Goal: Task Accomplishment & Management: Use online tool/utility

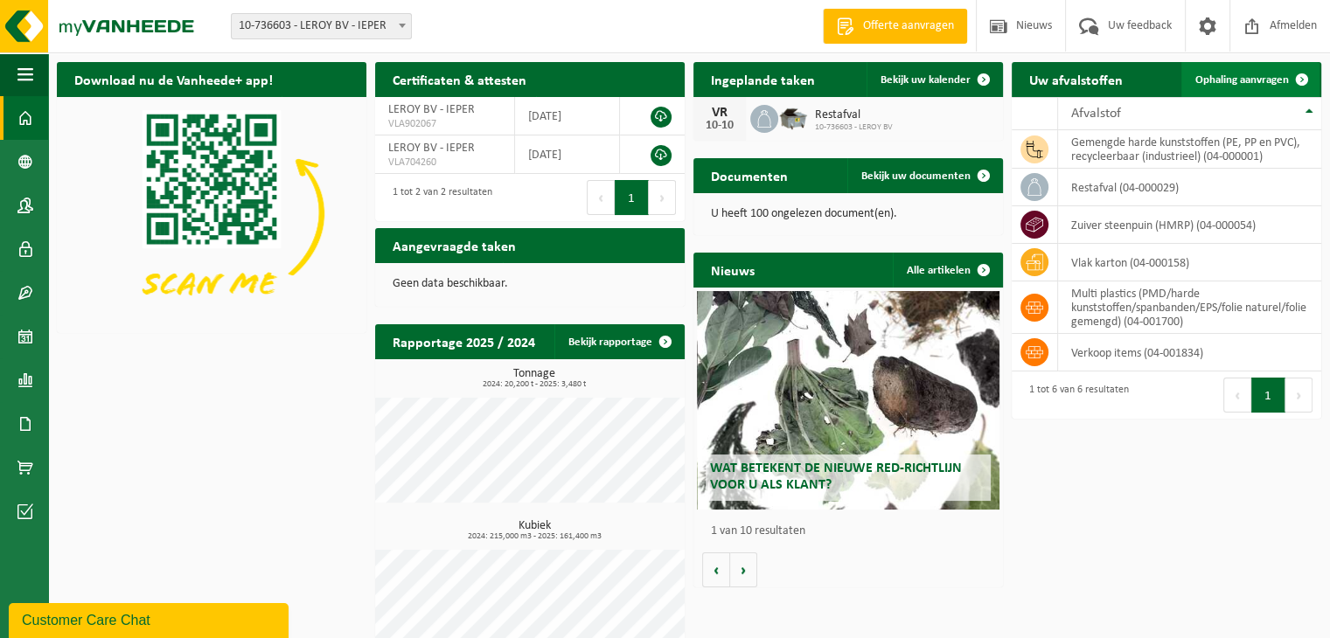
click at [1259, 81] on span "Ophaling aanvragen" at bounding box center [1242, 79] width 94 height 11
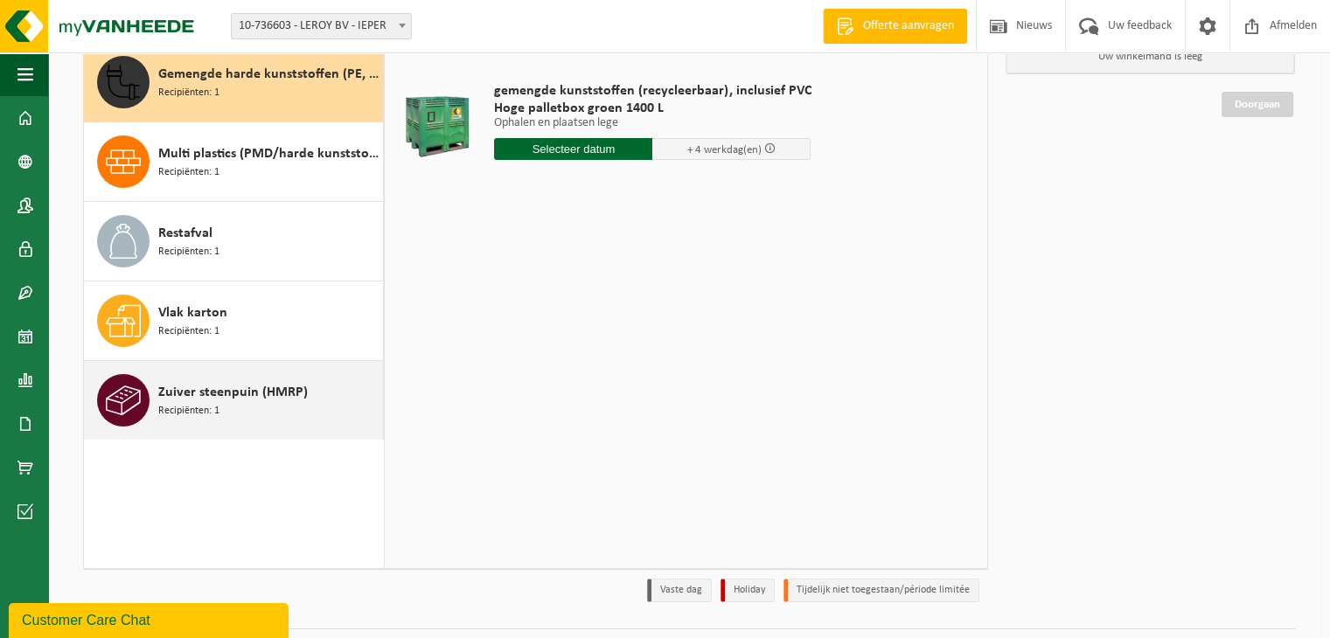
scroll to position [175, 0]
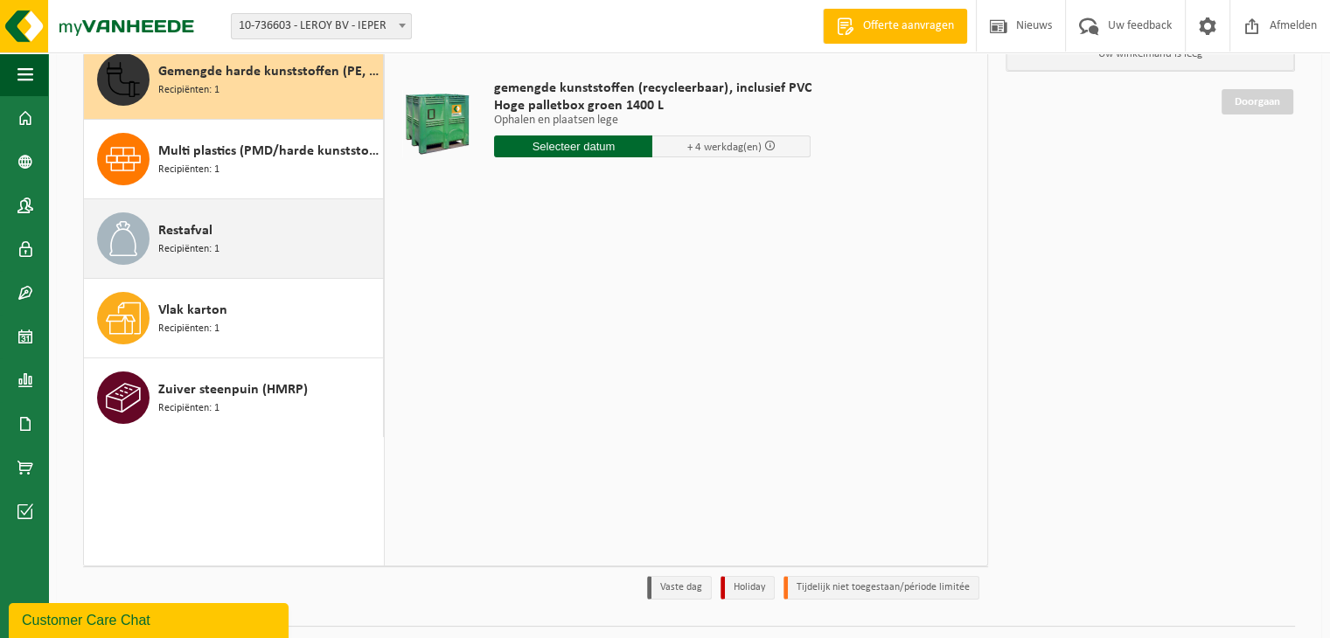
click at [182, 239] on span "Restafval" at bounding box center [185, 230] width 54 height 21
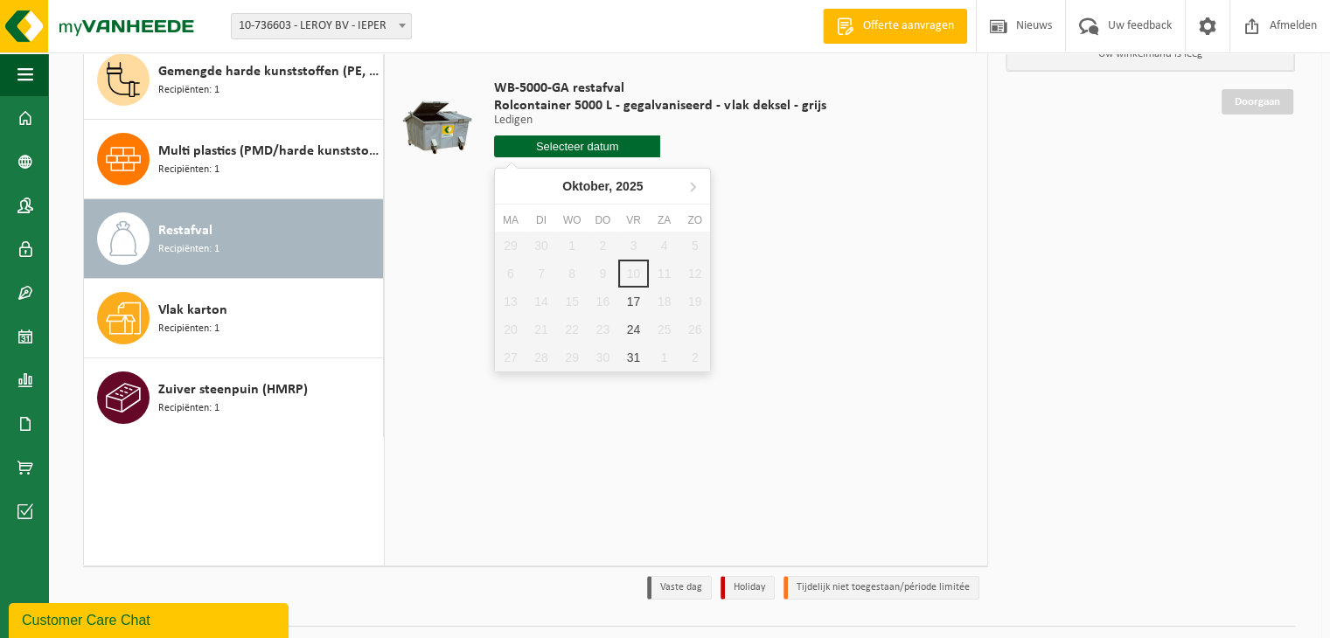
click at [554, 145] on input "text" at bounding box center [577, 146] width 166 height 22
click at [634, 297] on div "17" at bounding box center [633, 302] width 31 height 28
type input "Van 2025-10-17"
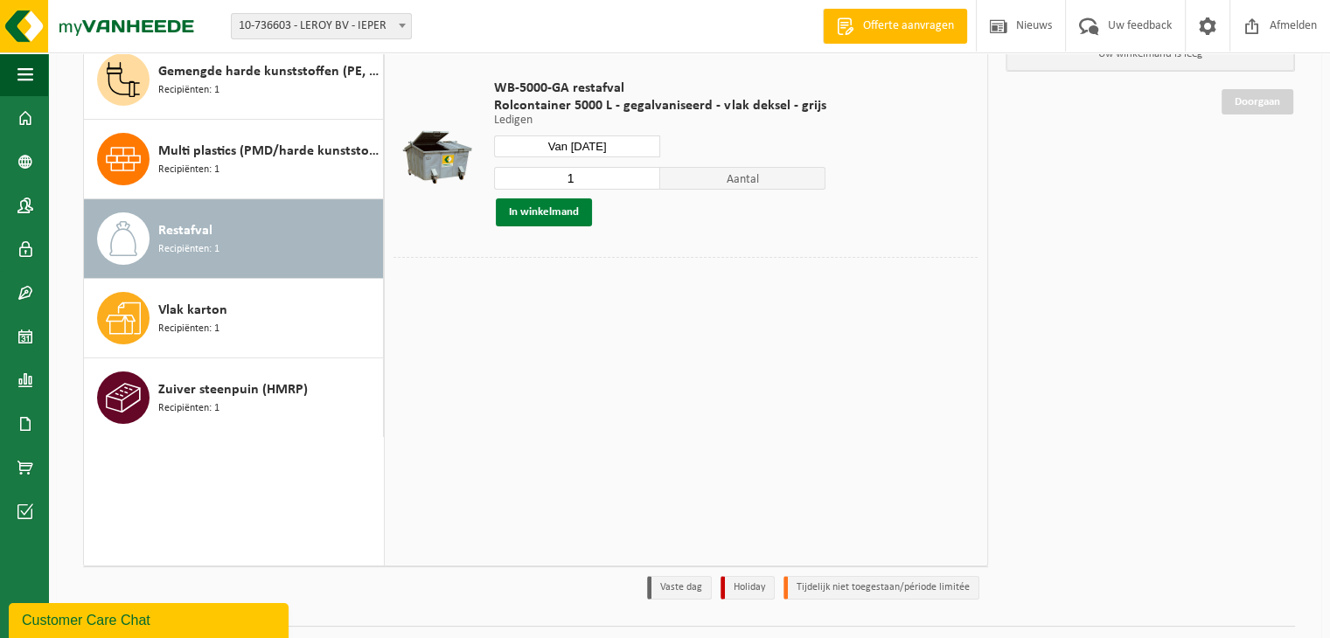
click at [524, 212] on button "In winkelmand" at bounding box center [544, 212] width 96 height 28
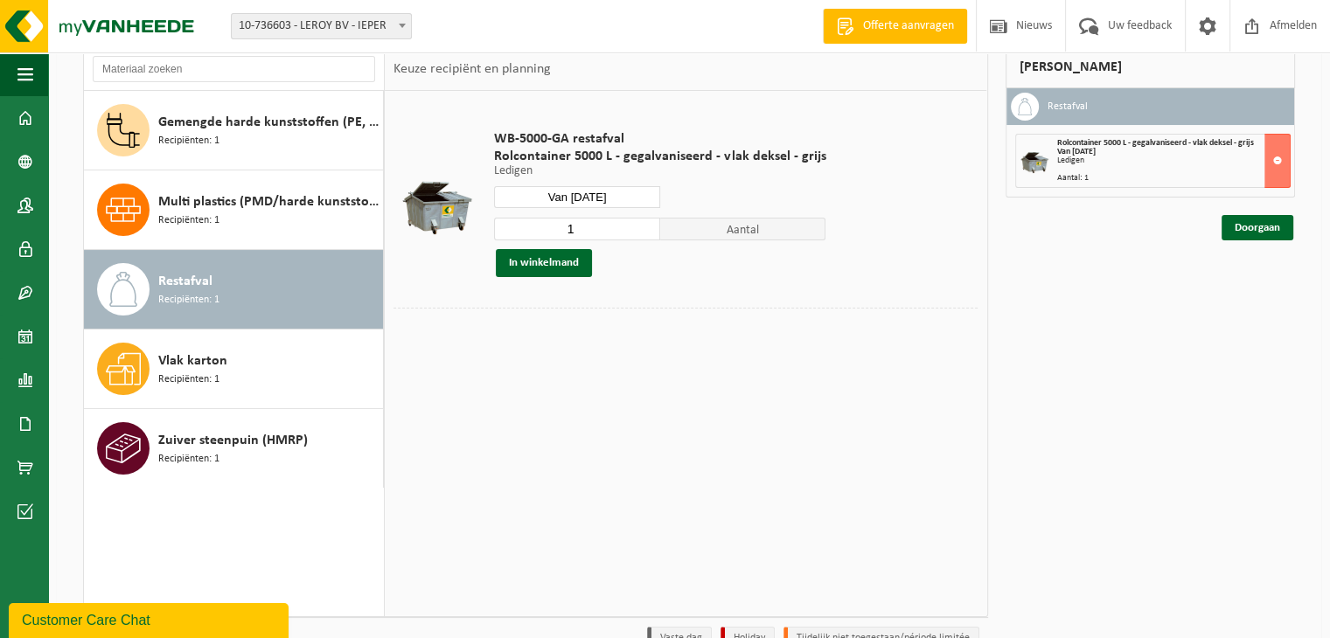
scroll to position [87, 0]
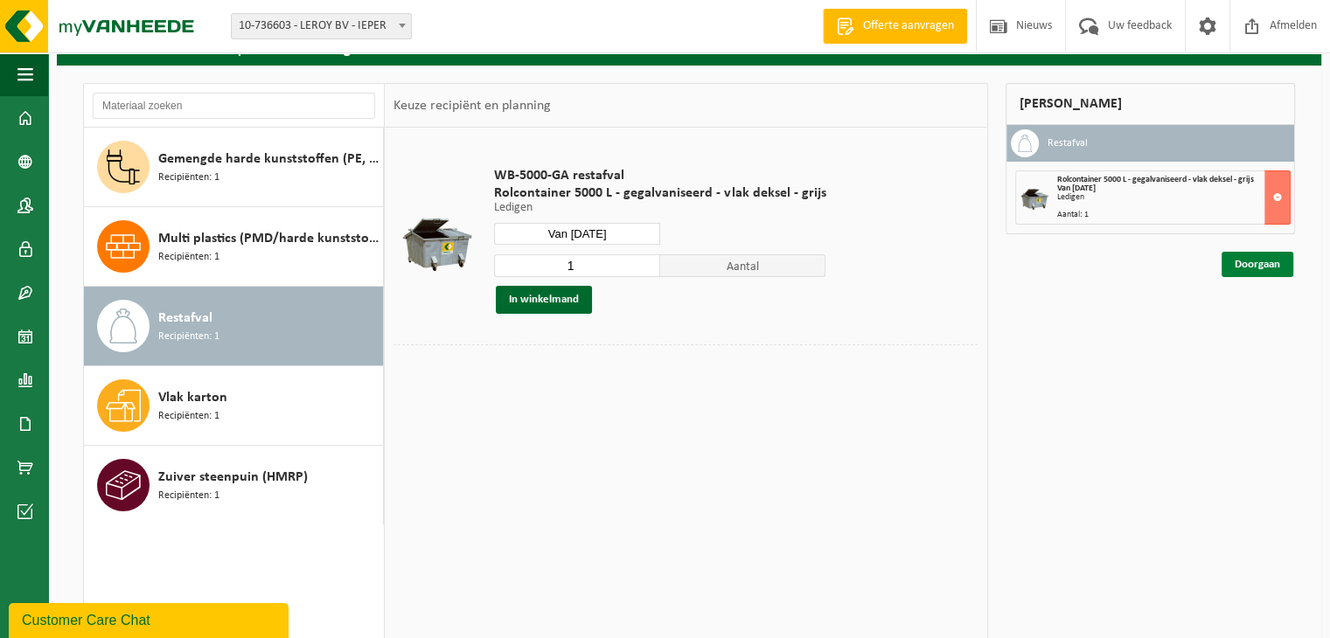
click at [1260, 263] on link "Doorgaan" at bounding box center [1257, 264] width 72 height 25
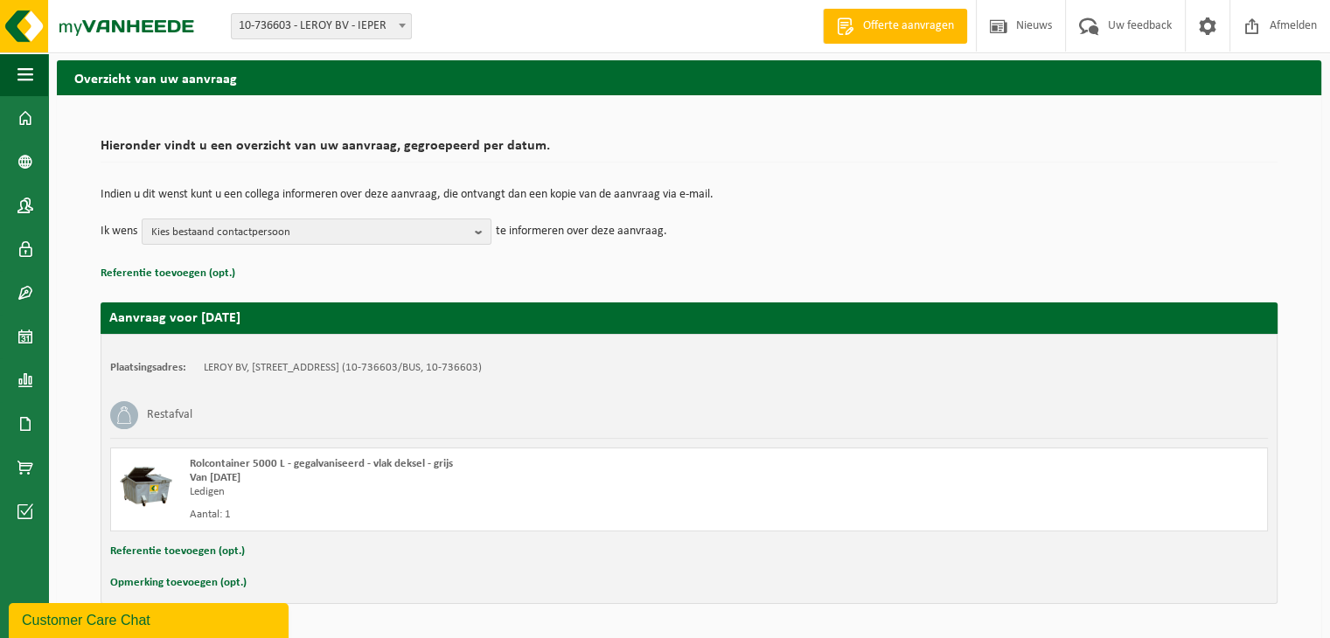
scroll to position [111, 0]
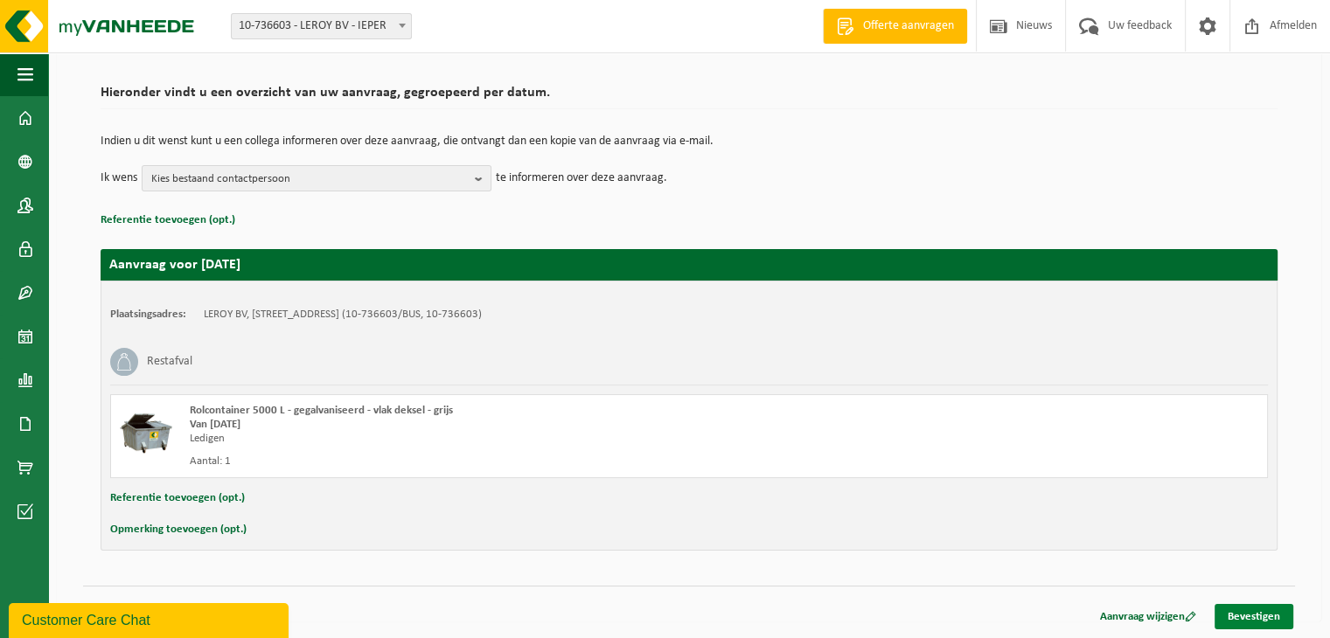
click at [1274, 613] on link "Bevestigen" at bounding box center [1253, 616] width 79 height 25
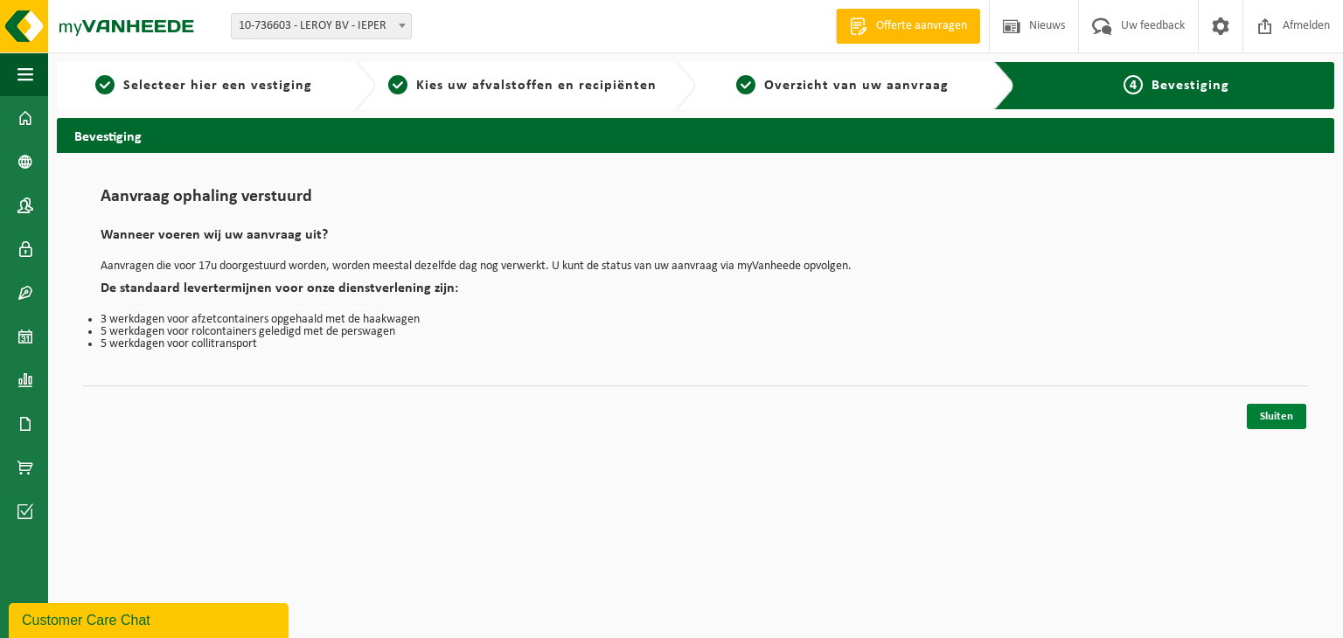
click at [1280, 410] on link "Sluiten" at bounding box center [1276, 416] width 59 height 25
